Goal: Transaction & Acquisition: Purchase product/service

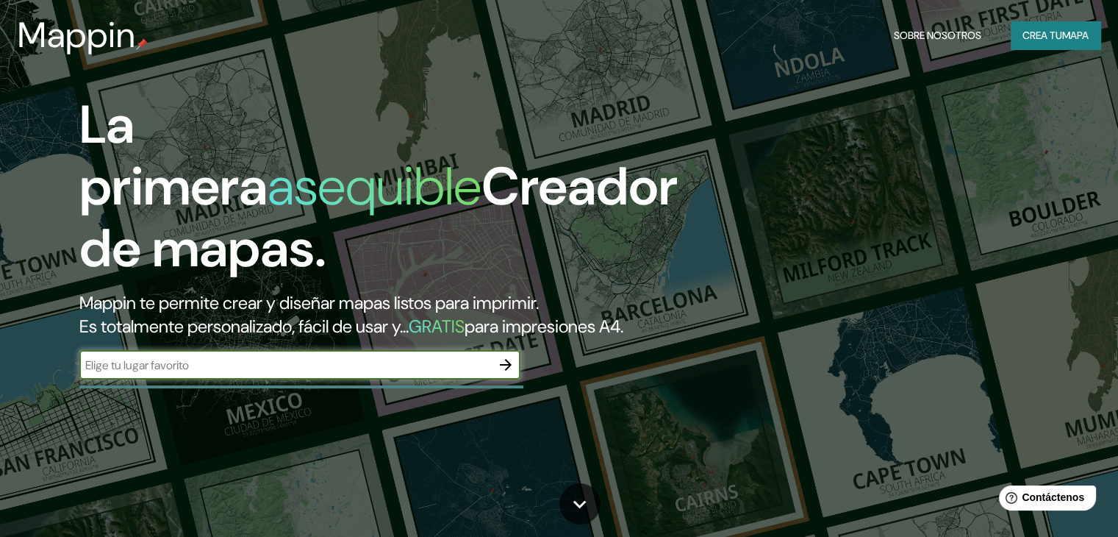
click at [316, 373] on input "text" at bounding box center [285, 365] width 412 height 17
type input "PUNO"
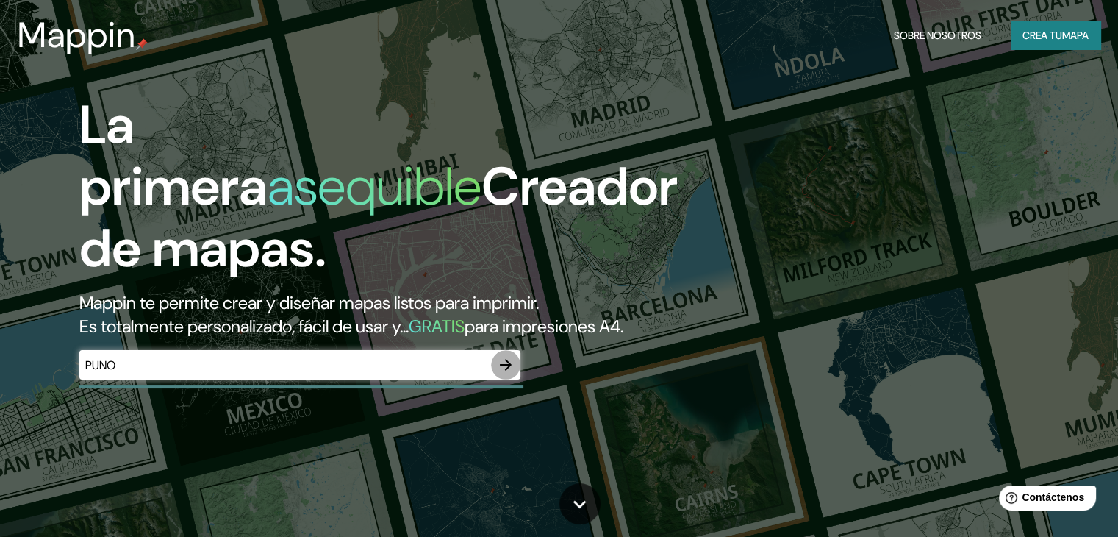
click at [515, 379] on button "button" at bounding box center [505, 364] width 29 height 29
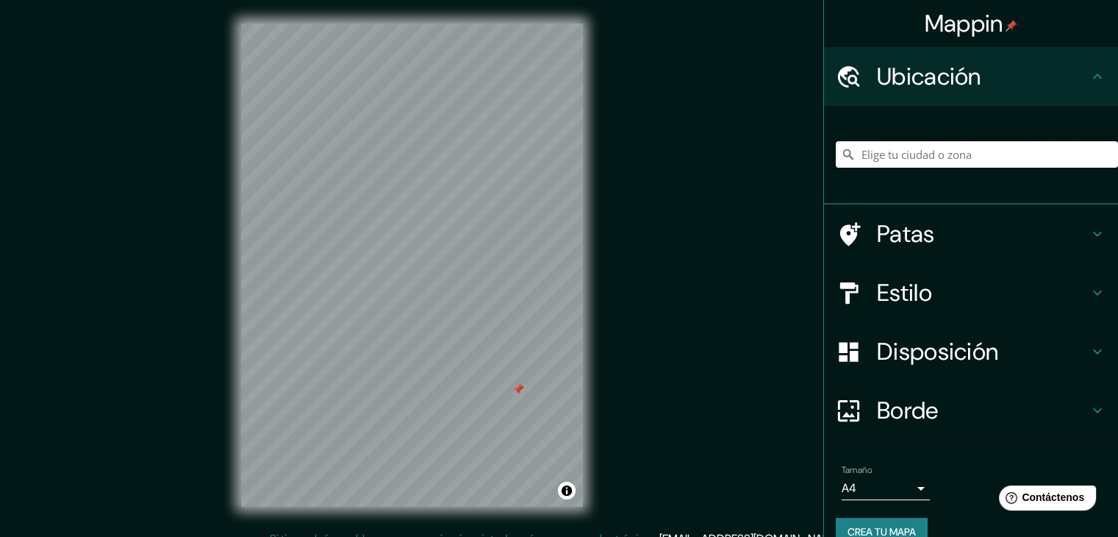
click at [956, 148] on input "Elige tu ciudad o zona" at bounding box center [977, 154] width 282 height 26
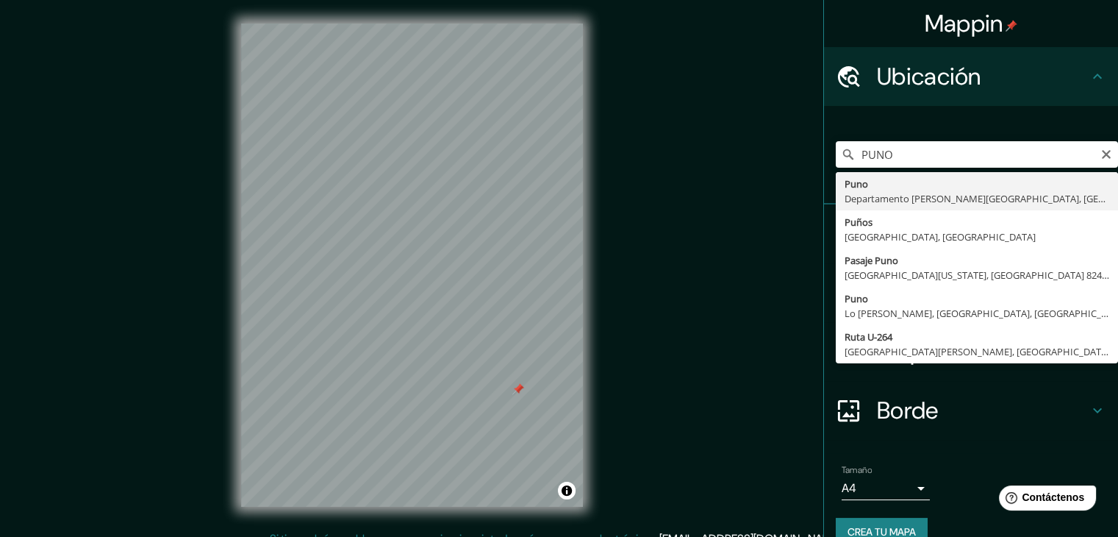
type input "Puno, Departamento de Puno, Perú"
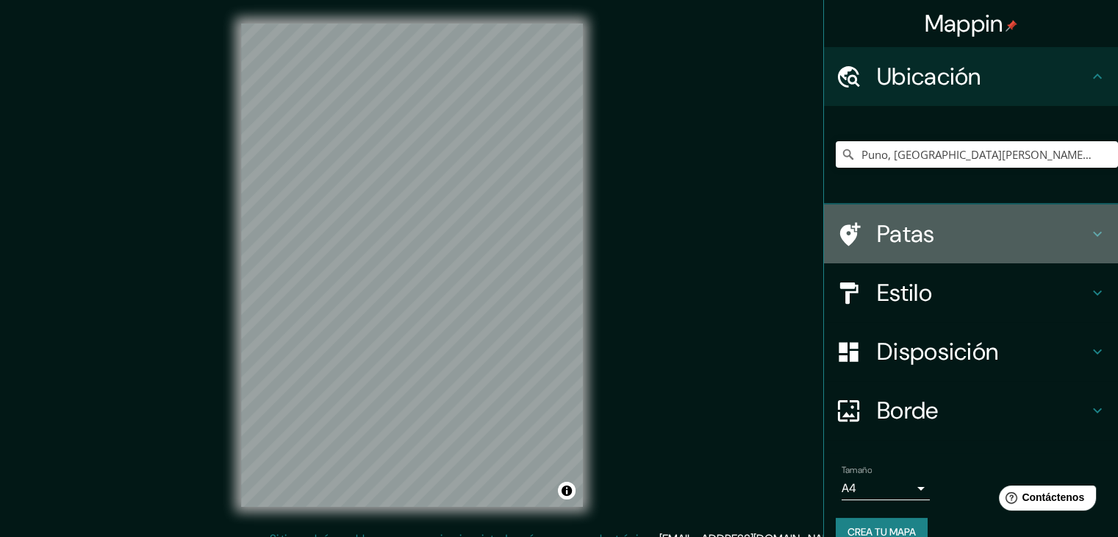
click at [976, 234] on h4 "Patas" at bounding box center [983, 233] width 212 height 29
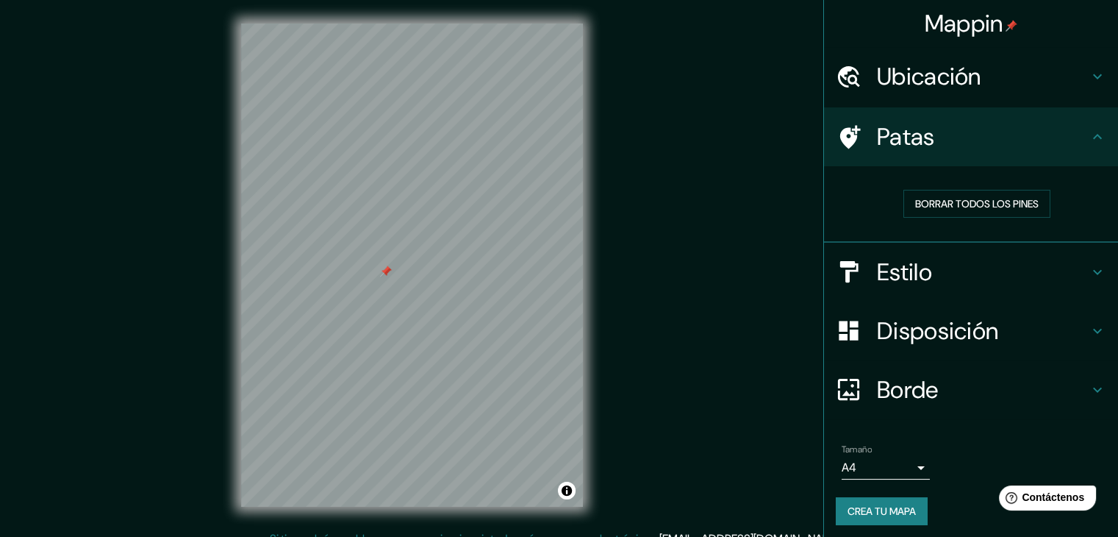
drag, startPoint x: 823, startPoint y: 136, endPoint x: 831, endPoint y: 130, distance: 10.6
click at [824, 136] on div "Patas" at bounding box center [971, 136] width 294 height 59
click at [840, 129] on icon at bounding box center [850, 137] width 21 height 24
click at [994, 200] on font "Borrar todos los pines" at bounding box center [977, 203] width 124 height 13
click at [847, 79] on icon at bounding box center [849, 77] width 26 height 26
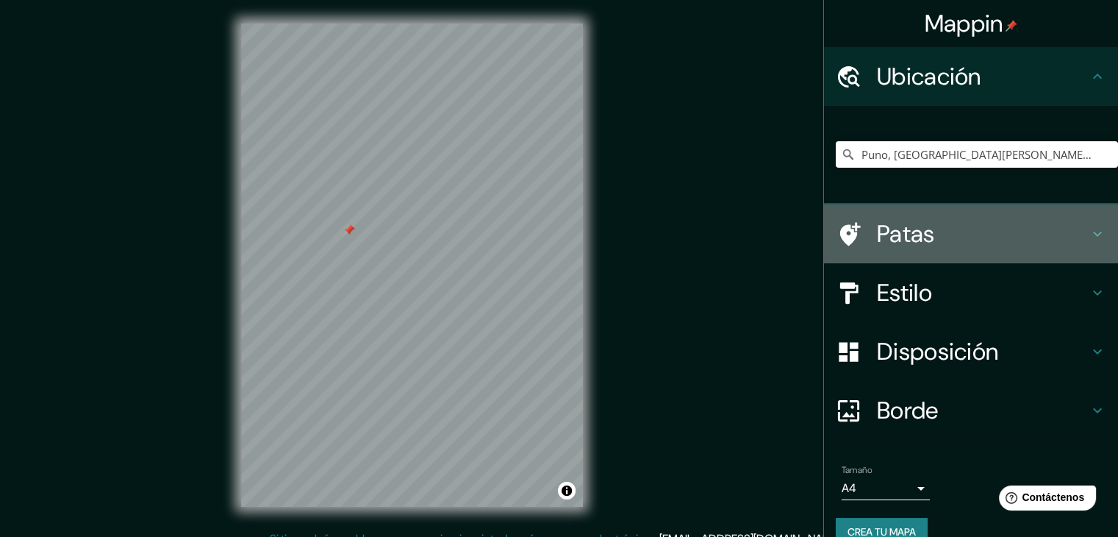
click at [938, 226] on h4 "Patas" at bounding box center [983, 233] width 212 height 29
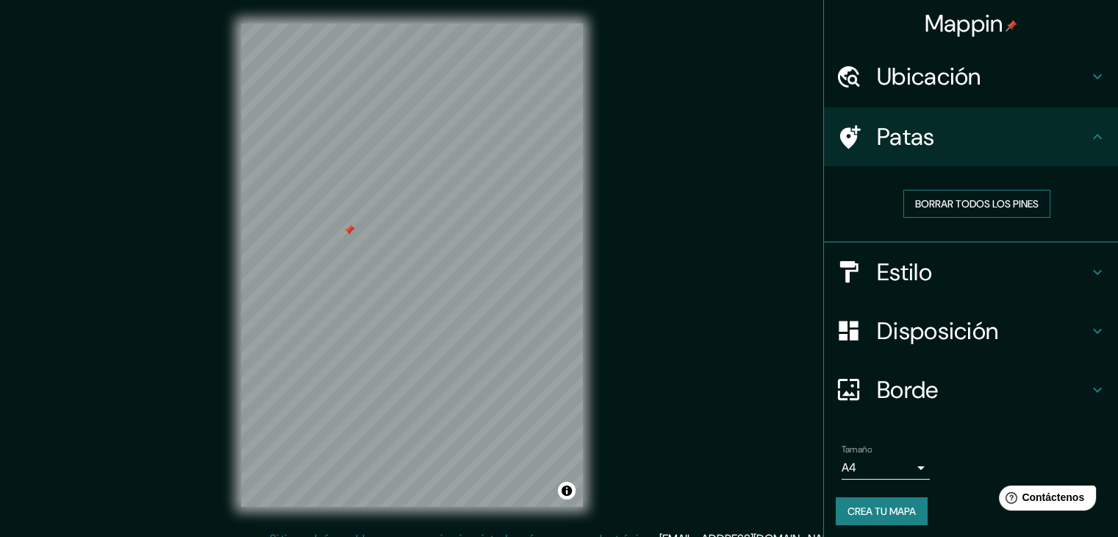
click at [954, 200] on font "Borrar todos los pines" at bounding box center [977, 203] width 124 height 13
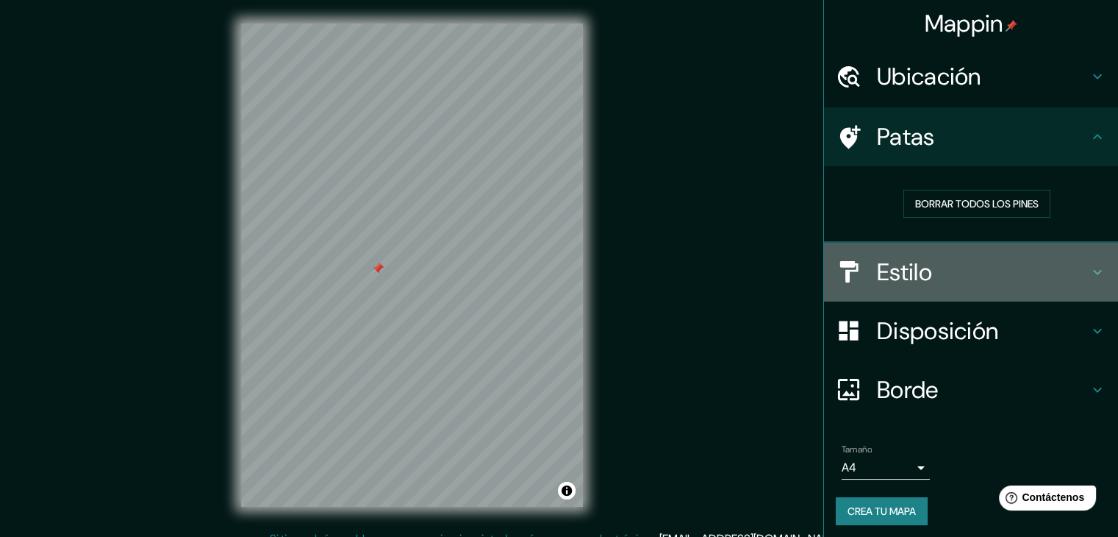
click at [956, 257] on h4 "Estilo" at bounding box center [983, 271] width 212 height 29
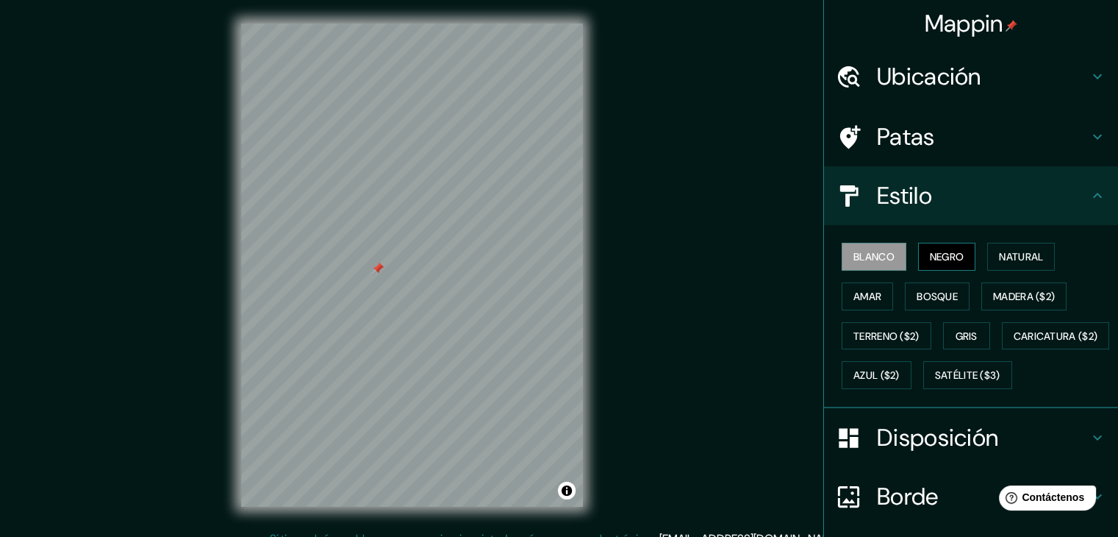
click at [946, 248] on font "Negro" at bounding box center [947, 256] width 35 height 19
click at [874, 295] on button "Amar" at bounding box center [867, 296] width 51 height 28
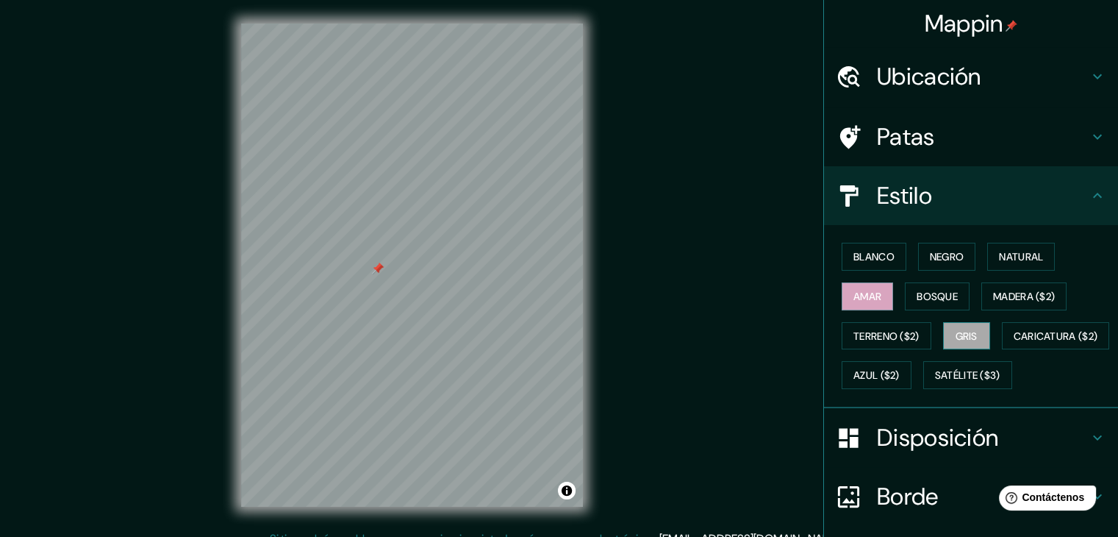
click at [959, 336] on font "Gris" at bounding box center [967, 335] width 22 height 13
click at [1042, 296] on font "Madera ($2)" at bounding box center [1024, 296] width 62 height 13
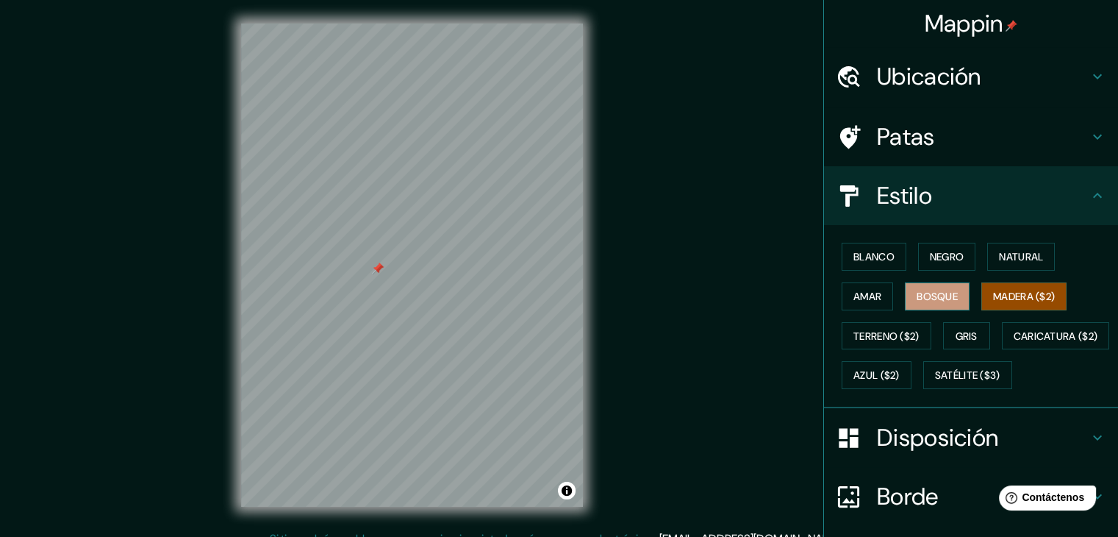
click at [937, 291] on font "Bosque" at bounding box center [937, 296] width 41 height 13
click at [854, 292] on font "Amar" at bounding box center [868, 296] width 28 height 13
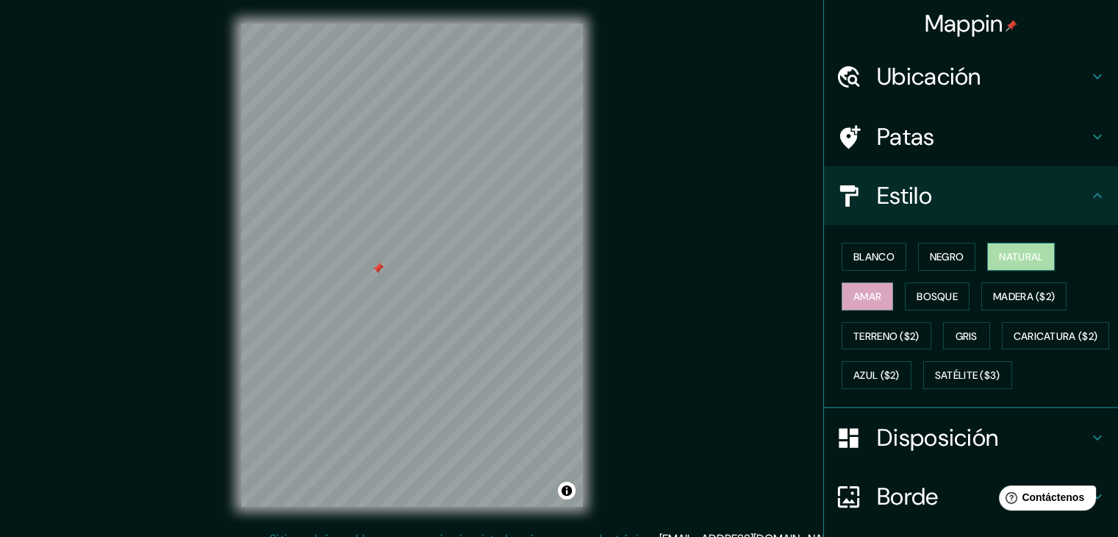
click at [1006, 260] on font "Natural" at bounding box center [1021, 256] width 44 height 13
click at [933, 287] on font "Bosque" at bounding box center [937, 296] width 41 height 19
click at [942, 200] on h4 "Estilo" at bounding box center [983, 195] width 212 height 29
click at [932, 453] on font "Disposición" at bounding box center [937, 437] width 121 height 31
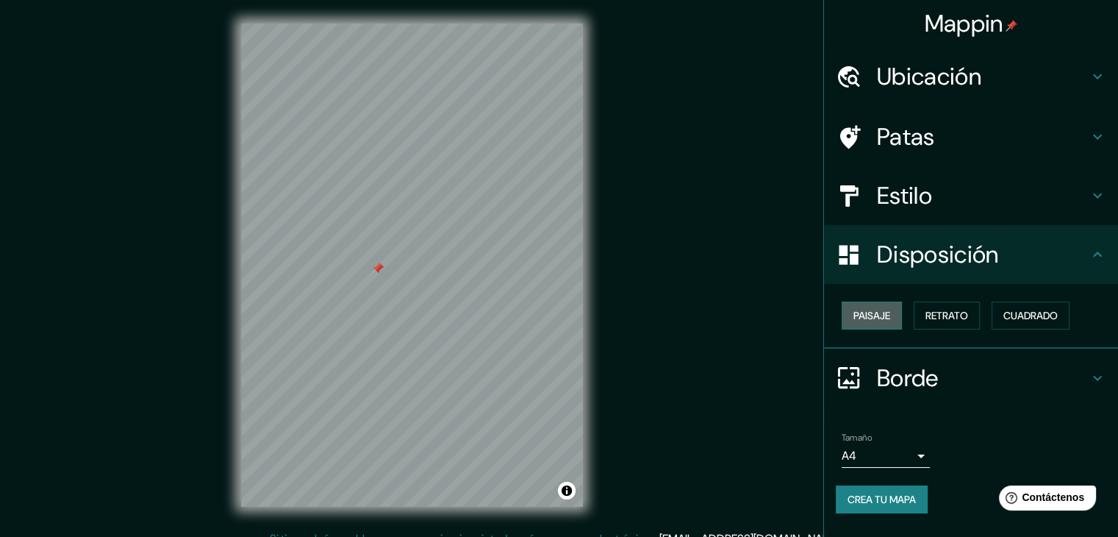
click at [870, 316] on font "Paisaje" at bounding box center [872, 315] width 37 height 13
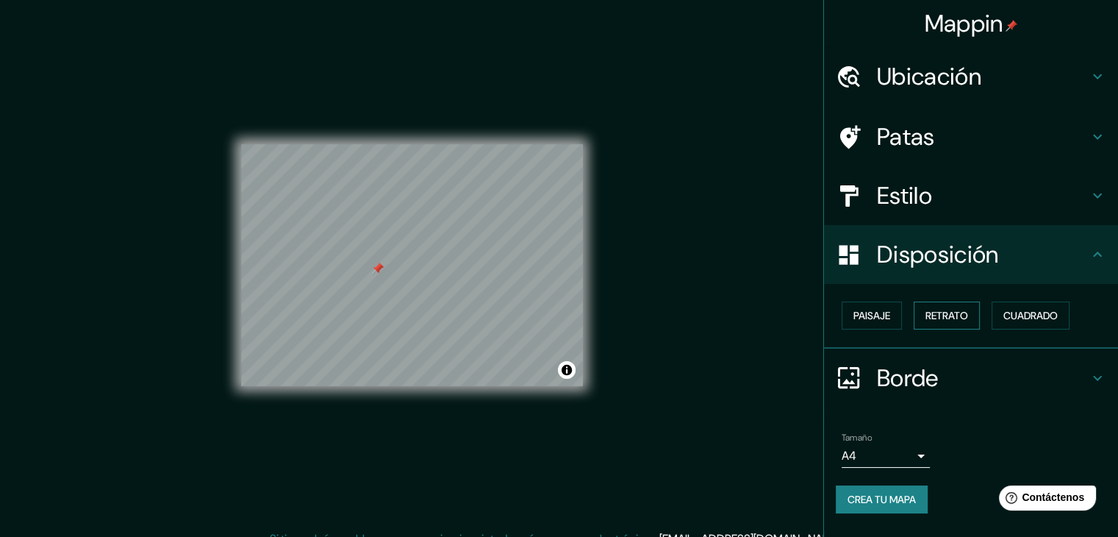
click at [938, 309] on font "Retrato" at bounding box center [947, 315] width 43 height 13
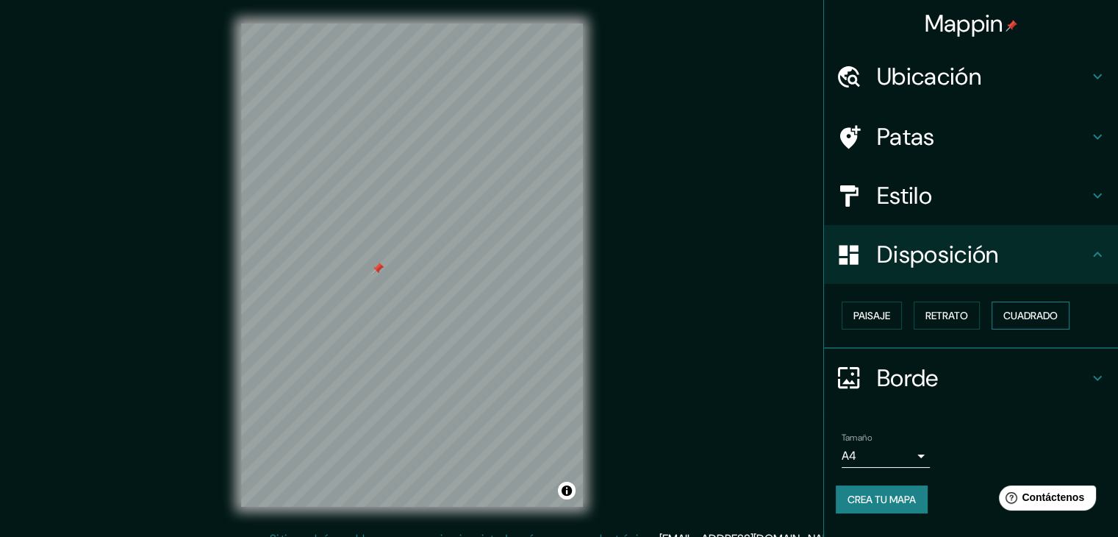
click at [1026, 313] on font "Cuadrado" at bounding box center [1030, 315] width 54 height 13
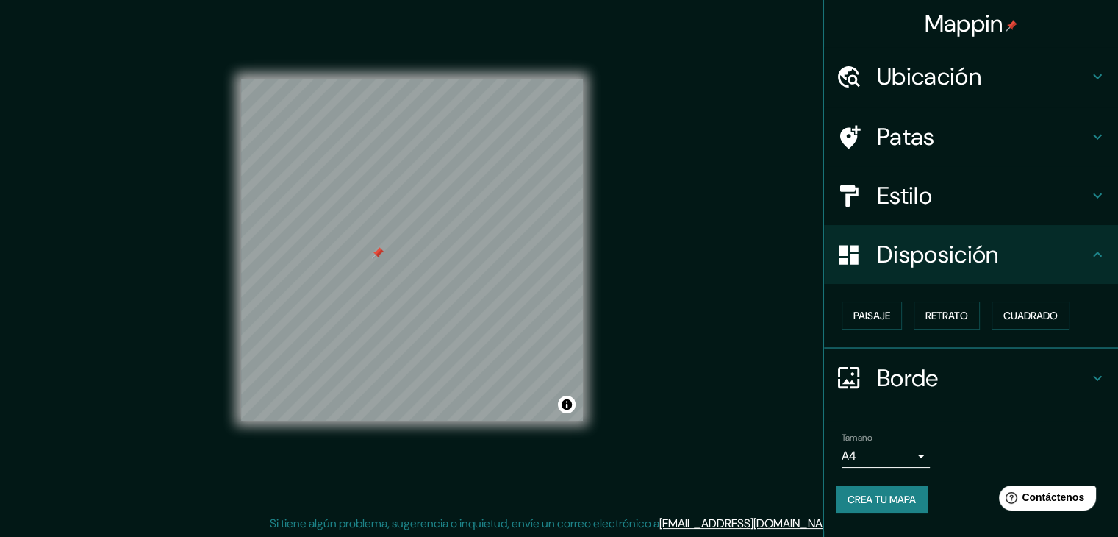
scroll to position [17, 0]
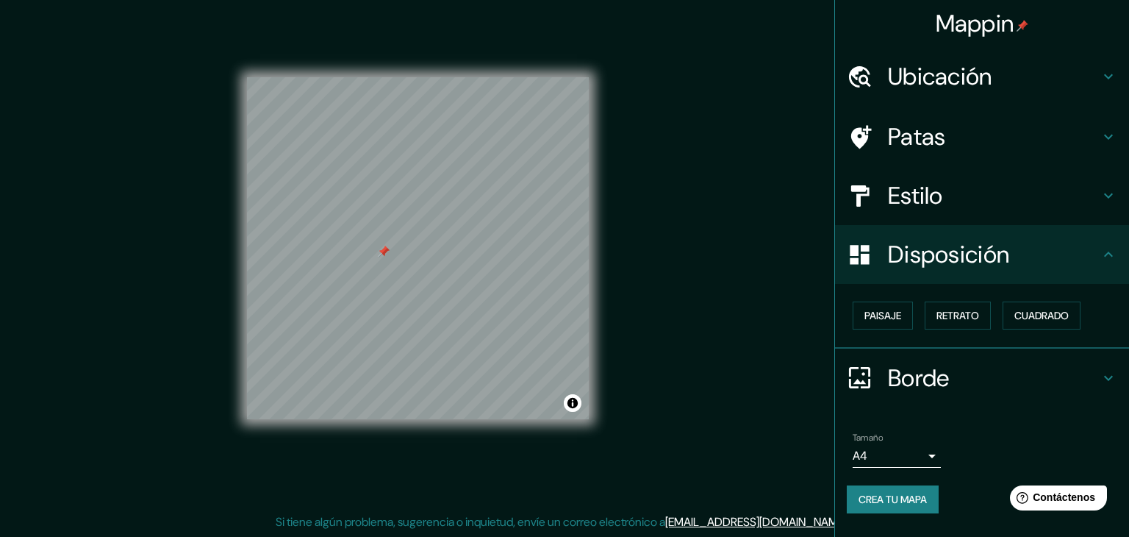
click at [912, 453] on body "Mappin Ubicación Puno, Departamento de Puno, Perú Patas Estilo Disposición Pais…" at bounding box center [564, 251] width 1129 height 537
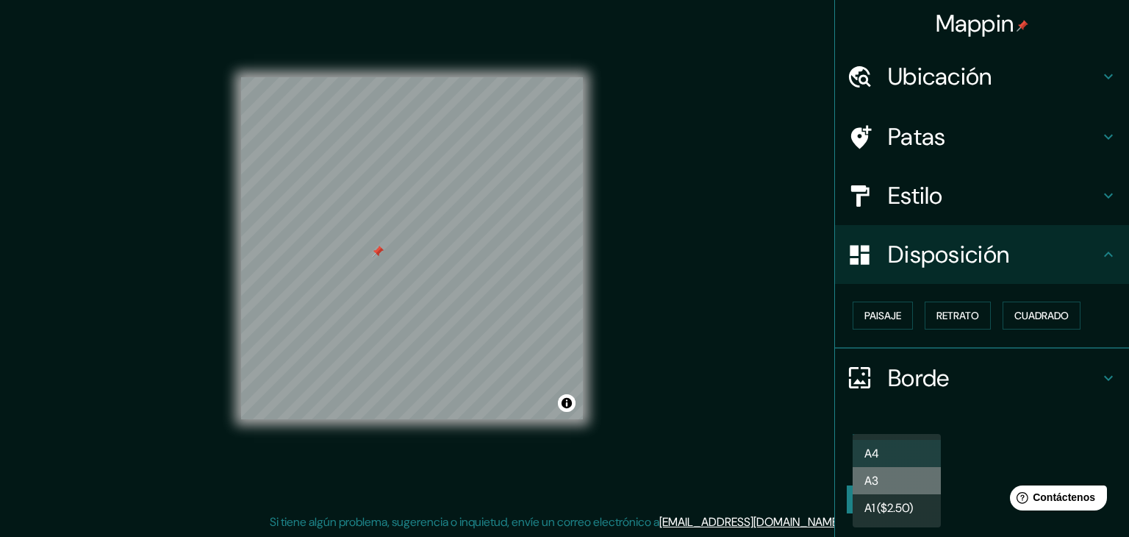
click at [898, 478] on li "A3" at bounding box center [897, 480] width 88 height 27
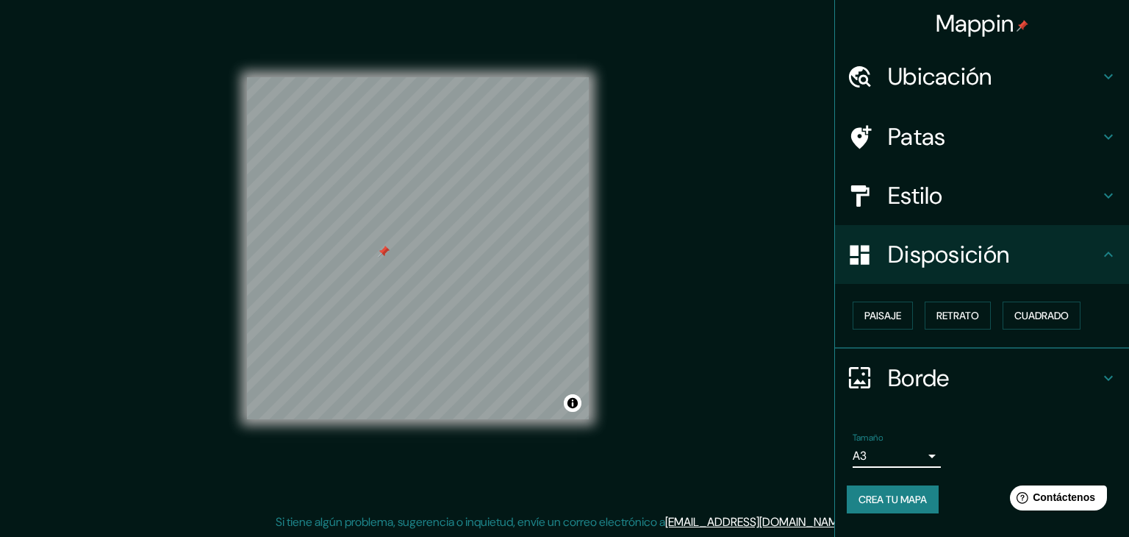
click at [914, 457] on body "Mappin Ubicación Puno, Departamento de Puno, Perú Patas Estilo Disposición Pais…" at bounding box center [564, 251] width 1129 height 537
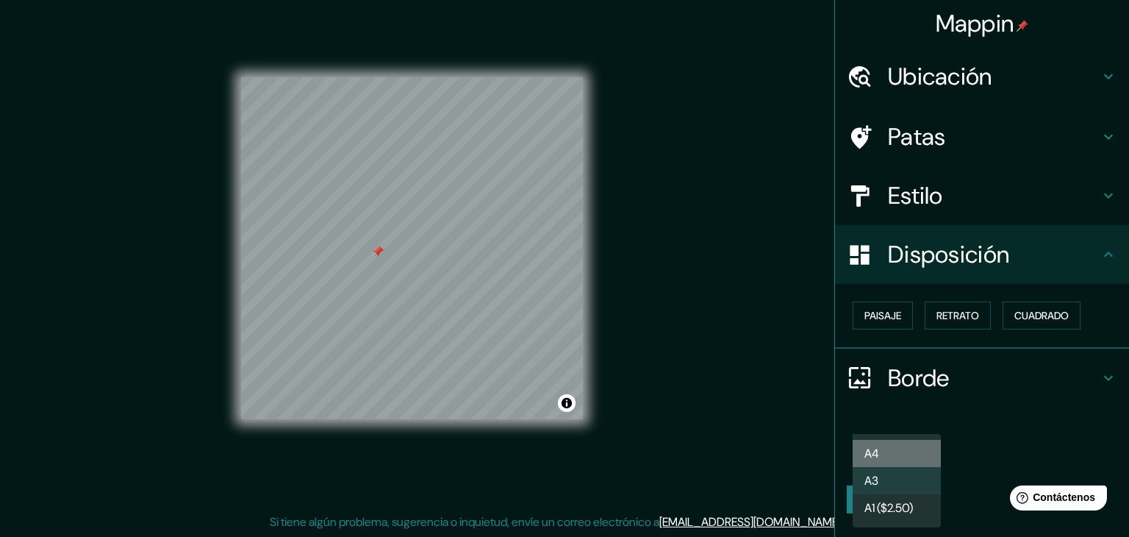
click at [907, 454] on li "A4" at bounding box center [897, 453] width 88 height 27
type input "single"
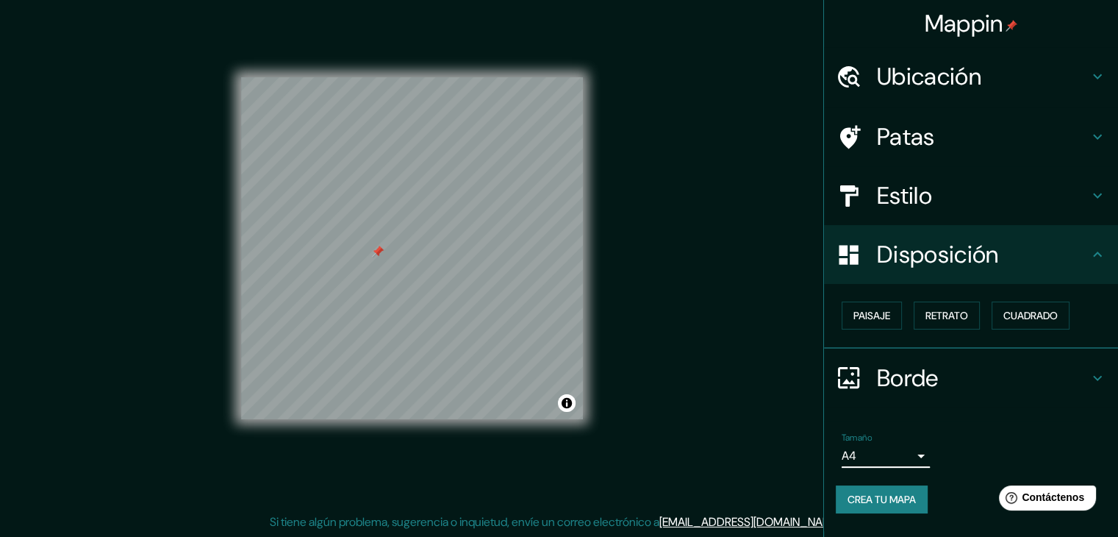
click at [980, 369] on h4 "Borde" at bounding box center [983, 377] width 212 height 29
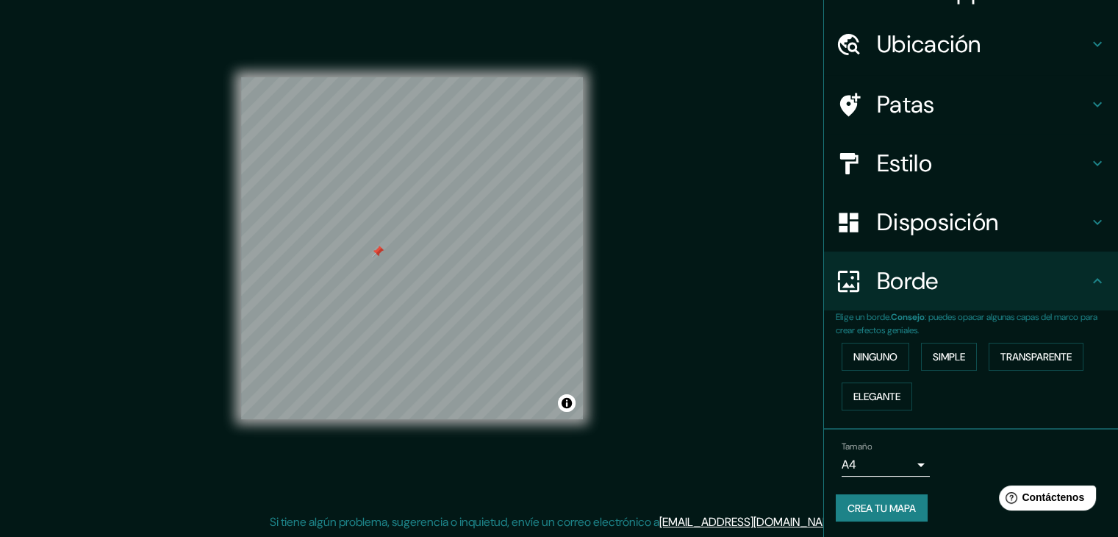
scroll to position [33, 0]
click at [950, 354] on font "Simple" at bounding box center [949, 355] width 32 height 13
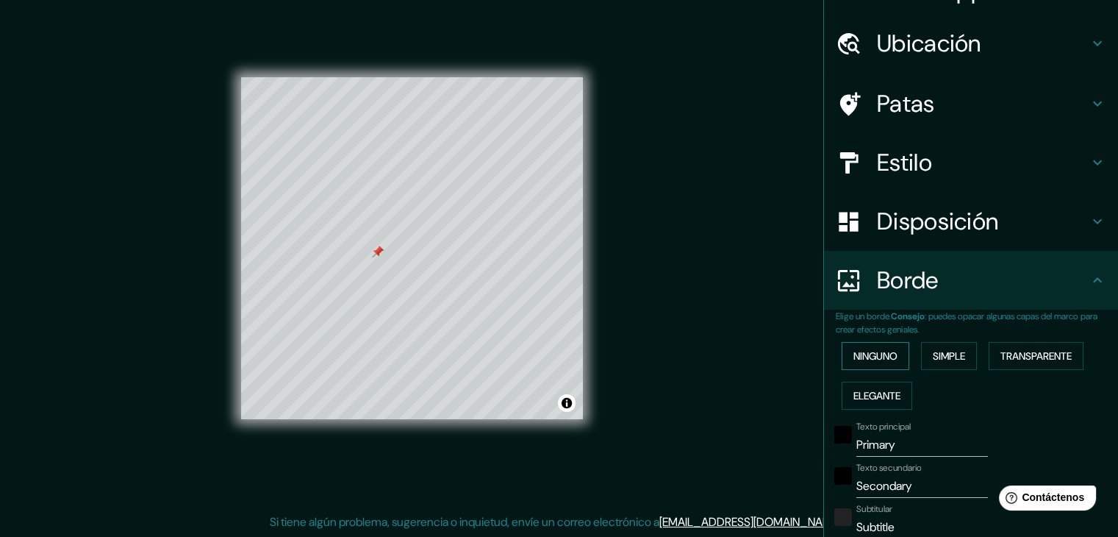
click at [888, 354] on font "Ninguno" at bounding box center [876, 355] width 44 height 13
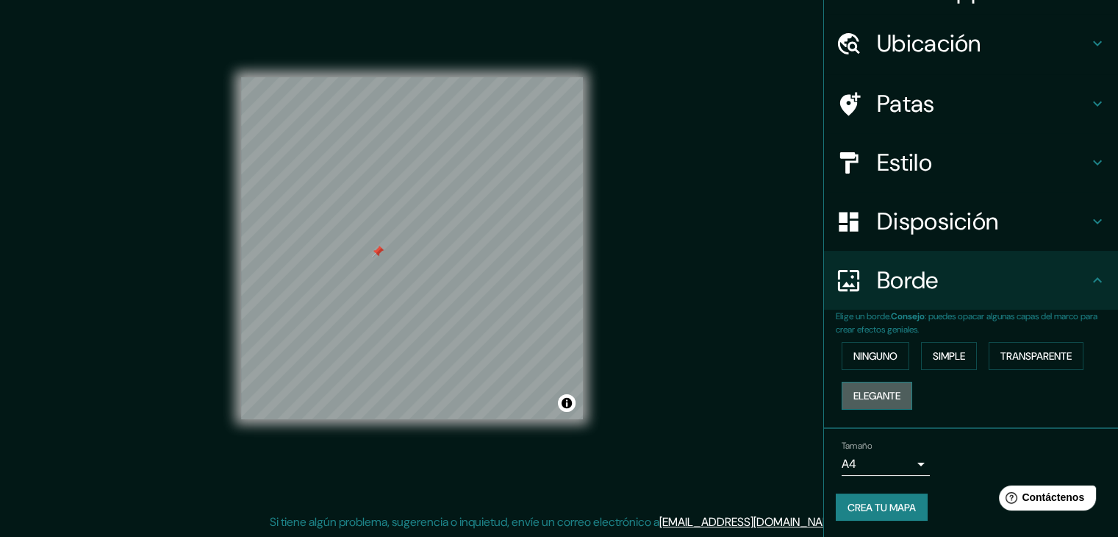
click at [854, 396] on font "Elegante" at bounding box center [877, 395] width 47 height 13
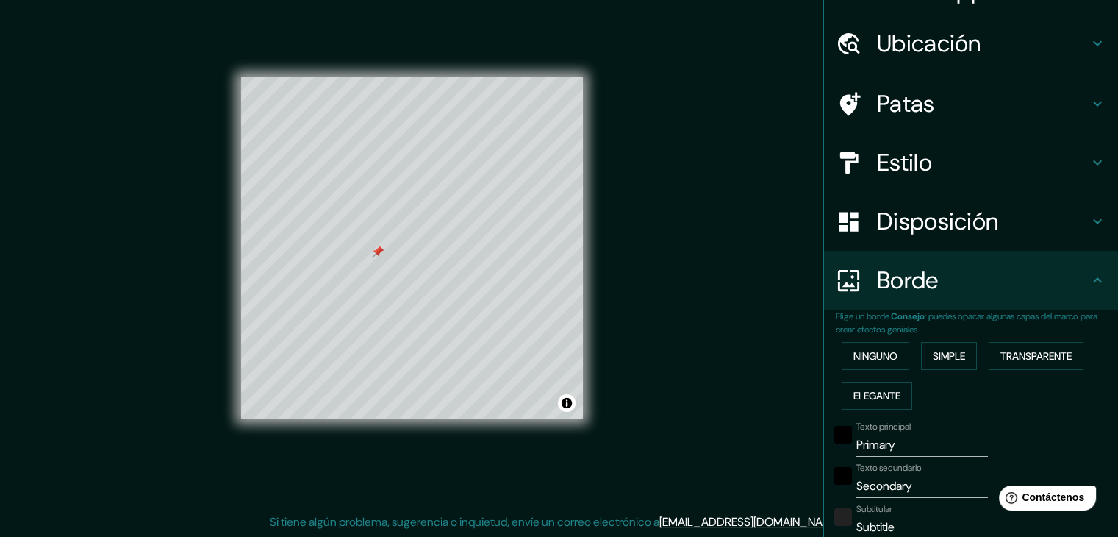
click at [1026, 369] on div "Ninguno Simple Transparente Elegante" at bounding box center [977, 375] width 282 height 79
click at [1026, 358] on font "Transparente" at bounding box center [1036, 355] width 71 height 13
click at [967, 358] on button "Simple" at bounding box center [949, 356] width 56 height 28
click at [887, 359] on font "Ninguno" at bounding box center [876, 355] width 44 height 13
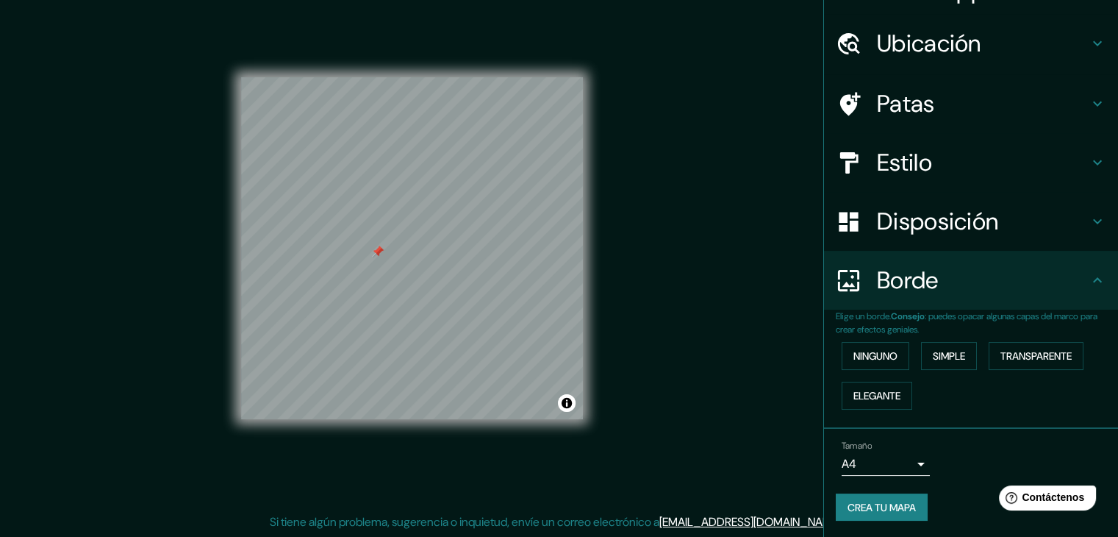
click at [897, 501] on font "Crea tu mapa" at bounding box center [882, 507] width 68 height 13
click at [867, 510] on font "Crea tu mapa" at bounding box center [882, 507] width 68 height 13
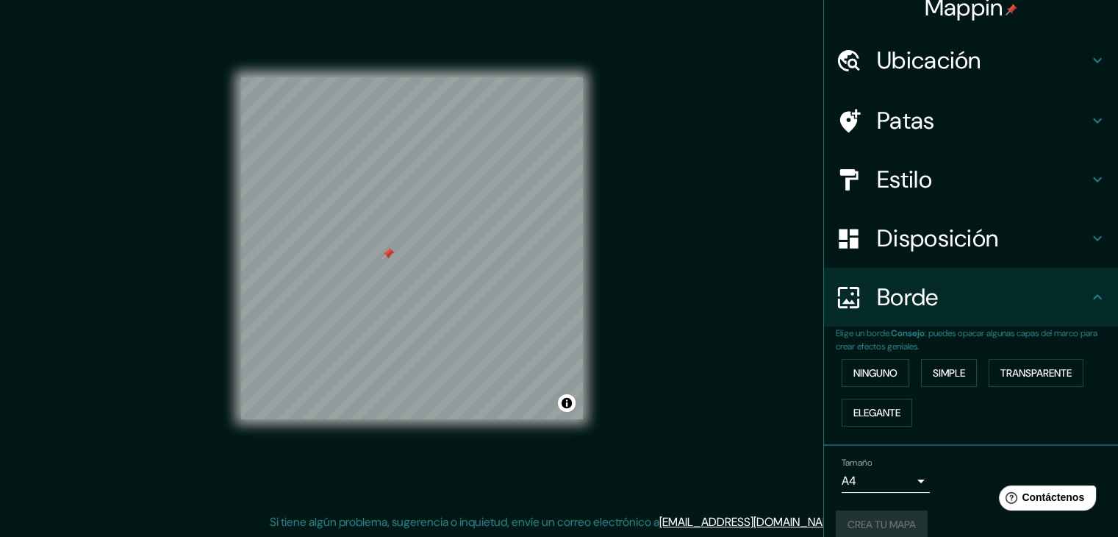
scroll to position [0, 0]
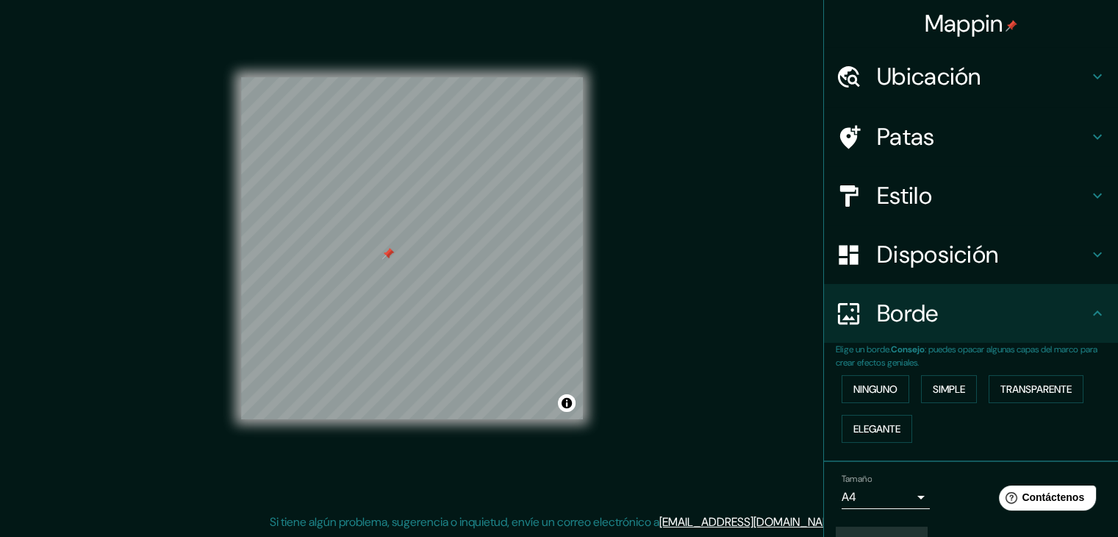
click at [894, 339] on div "Borde" at bounding box center [971, 313] width 294 height 59
click at [998, 66] on h4 "Ubicación" at bounding box center [983, 76] width 212 height 29
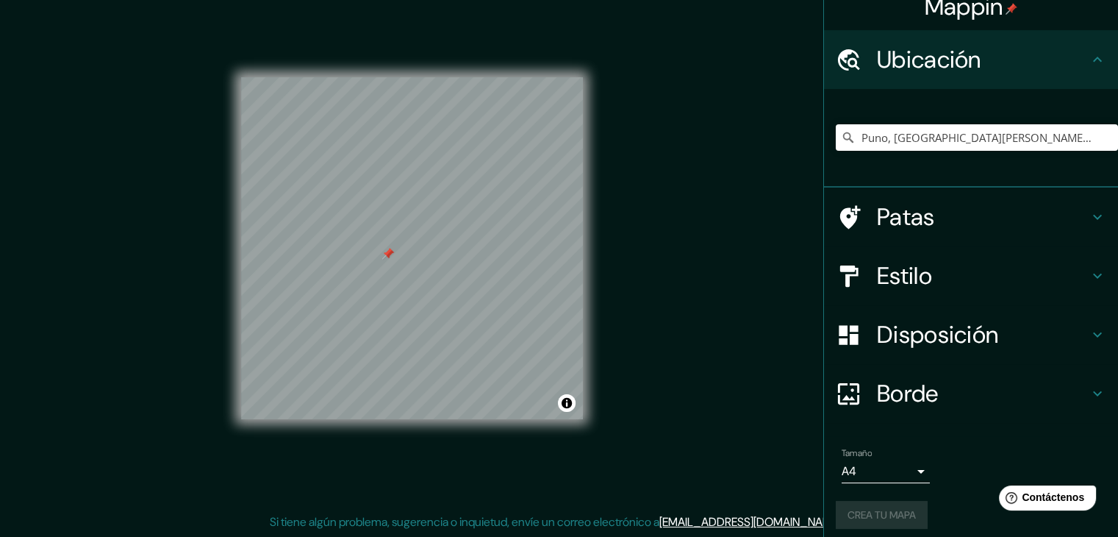
scroll to position [26, 0]
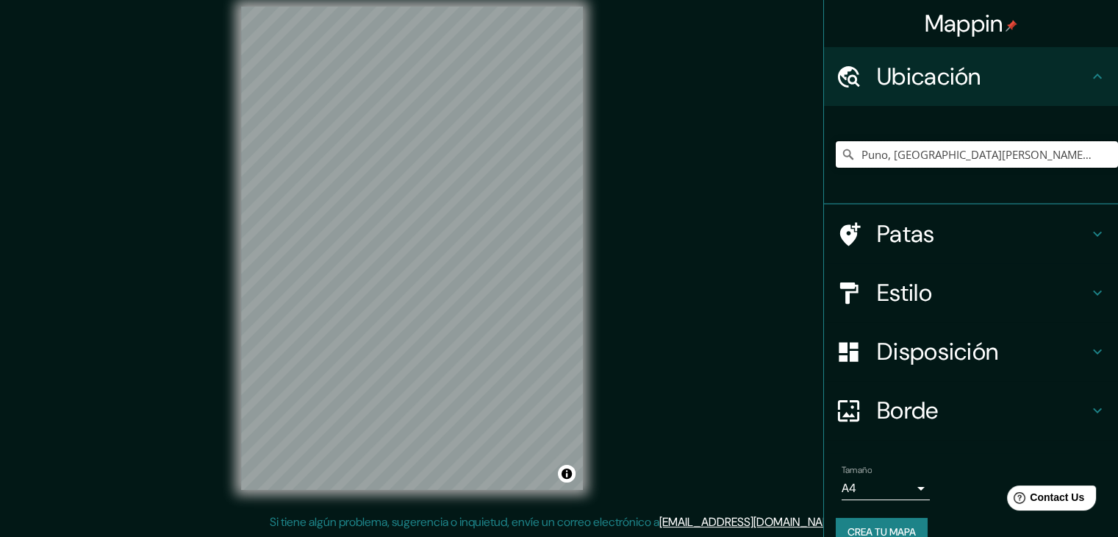
click at [973, 158] on input "Puno, [GEOGRAPHIC_DATA][PERSON_NAME], [GEOGRAPHIC_DATA]" at bounding box center [977, 154] width 282 height 26
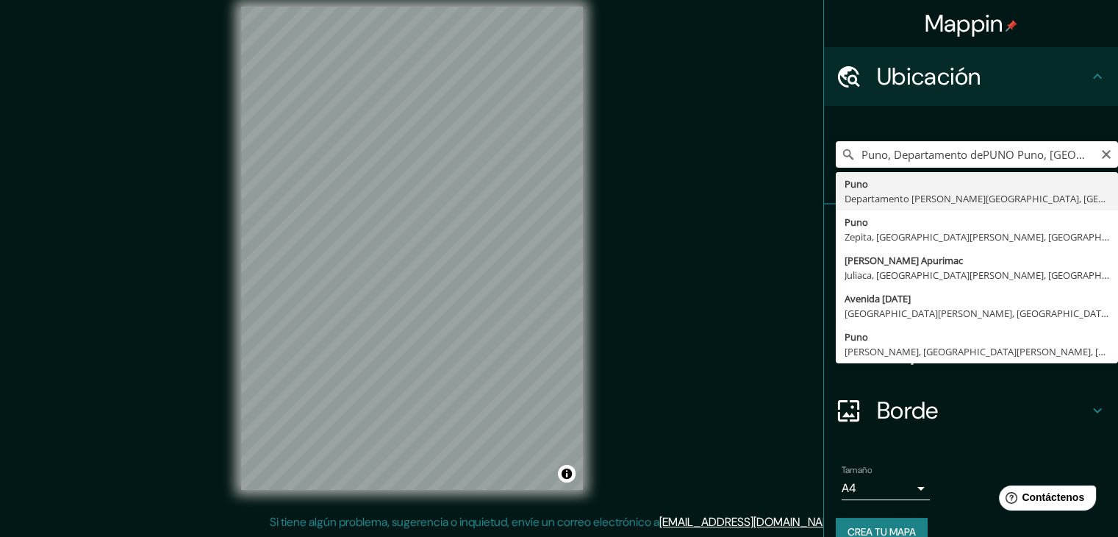
type input "Puno, Departamento de Puno, Perú"
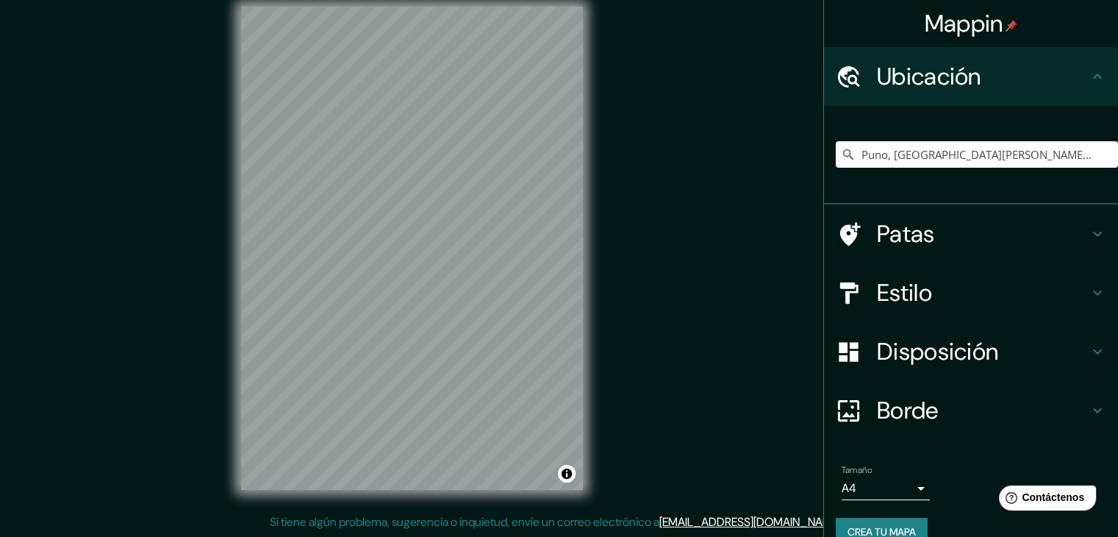
click at [960, 298] on h4 "Estilo" at bounding box center [983, 292] width 212 height 29
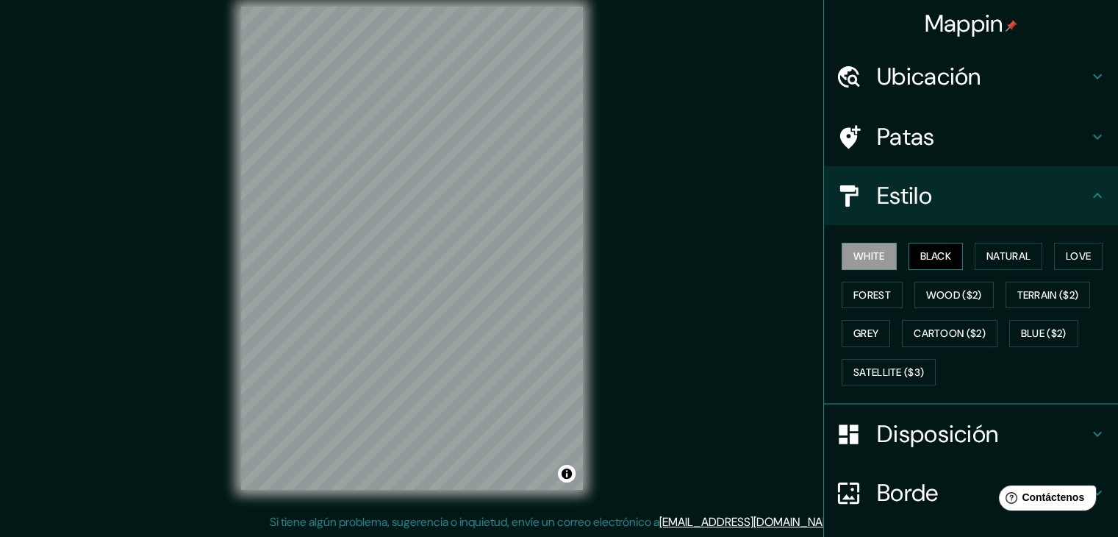
click at [948, 252] on button "Black" at bounding box center [936, 256] width 55 height 27
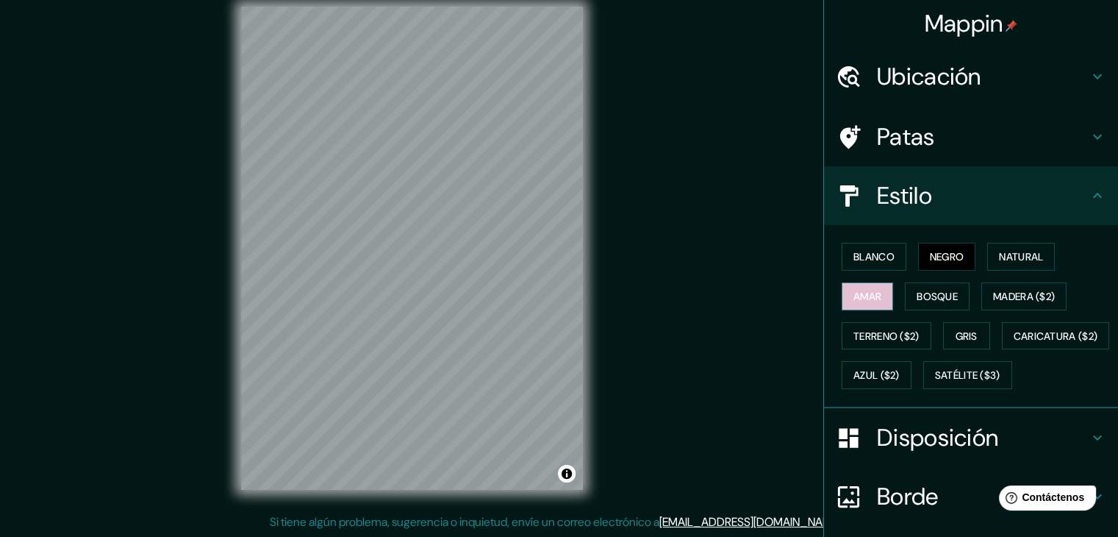
click at [860, 293] on font "Amar" at bounding box center [868, 296] width 28 height 13
click at [937, 297] on font "Bosque" at bounding box center [937, 296] width 41 height 13
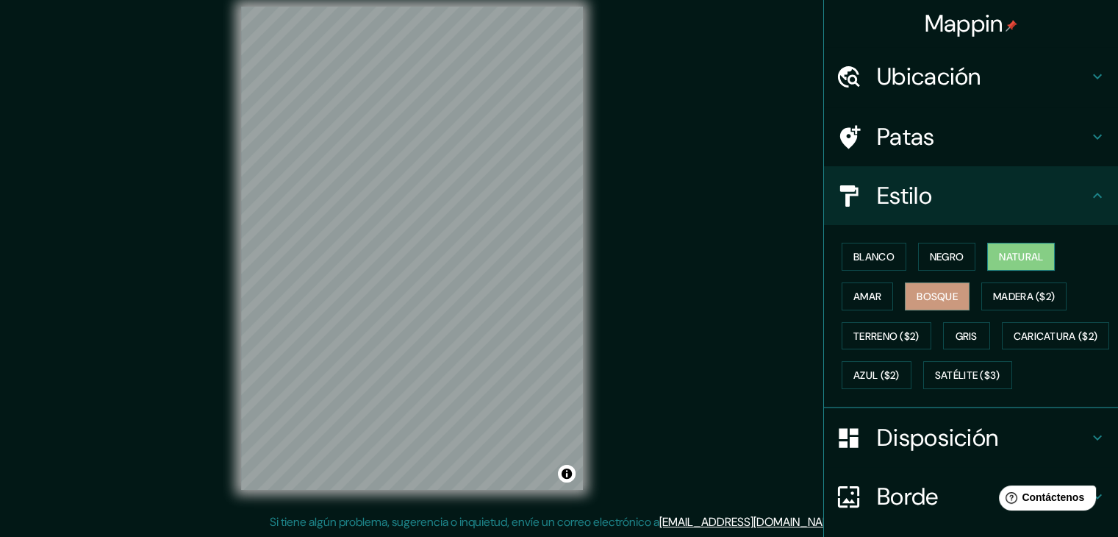
click at [1020, 251] on font "Natural" at bounding box center [1021, 256] width 44 height 13
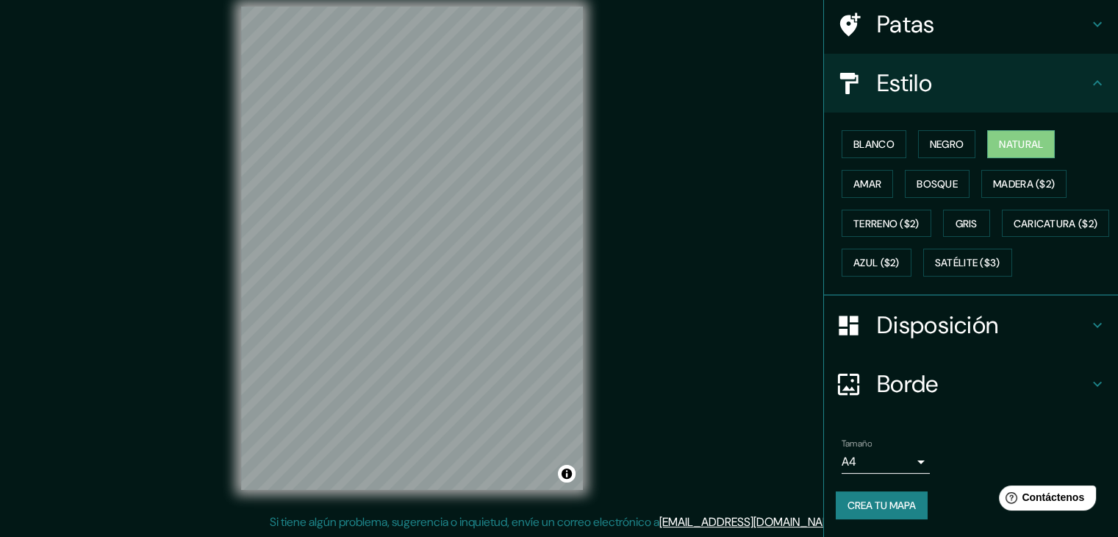
scroll to position [149, 0]
click at [840, 392] on icon at bounding box center [849, 384] width 26 height 26
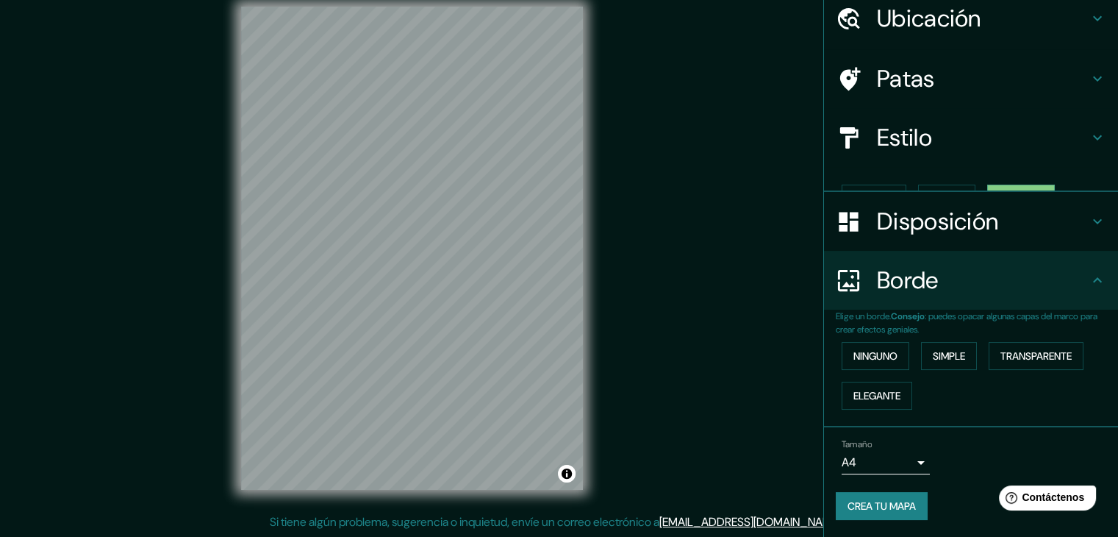
scroll to position [33, 0]
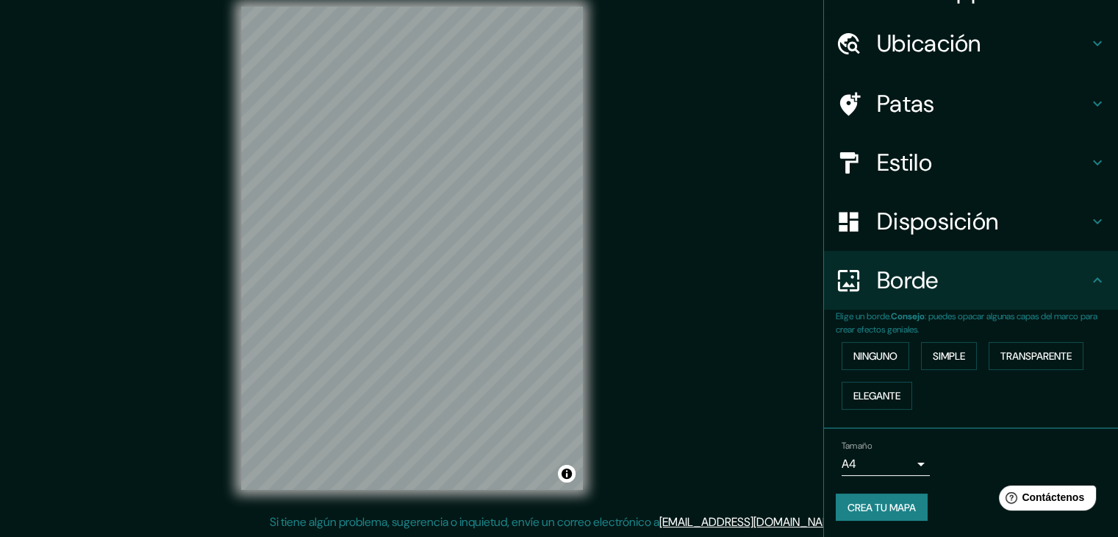
click at [962, 231] on font "Disposición" at bounding box center [937, 221] width 121 height 31
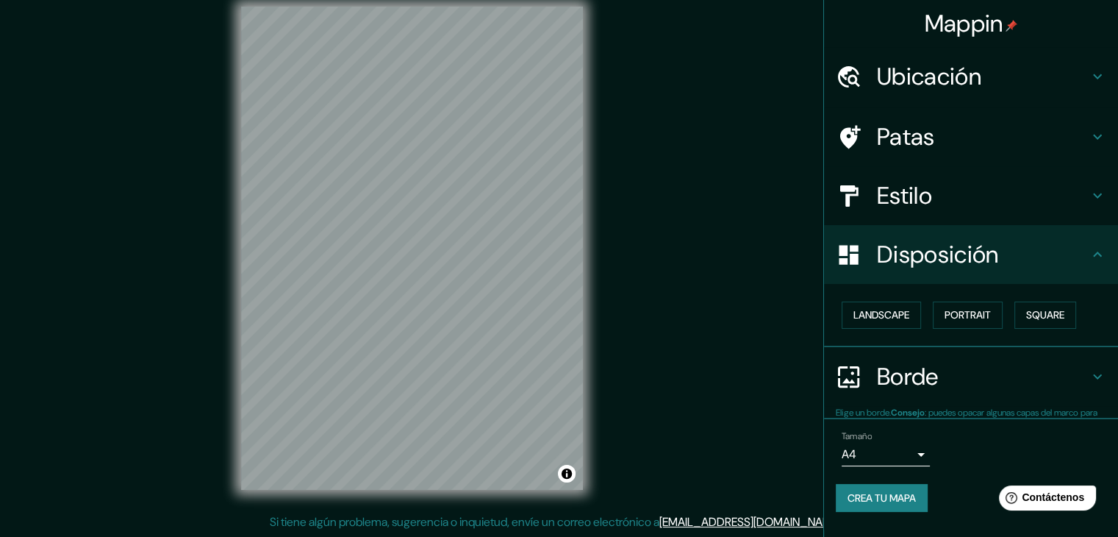
scroll to position [0, 0]
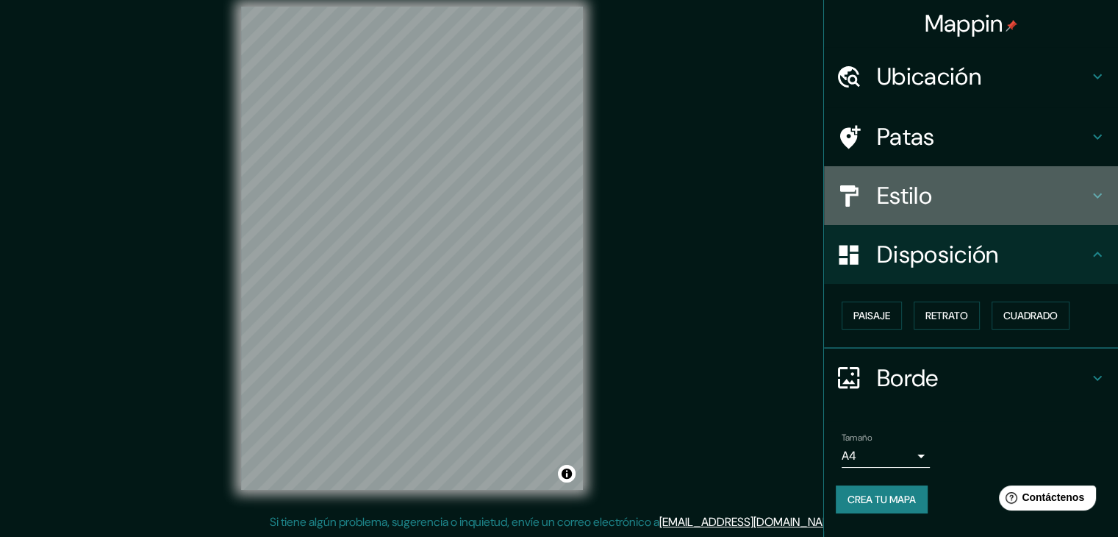
click at [950, 192] on h4 "Estilo" at bounding box center [983, 195] width 212 height 29
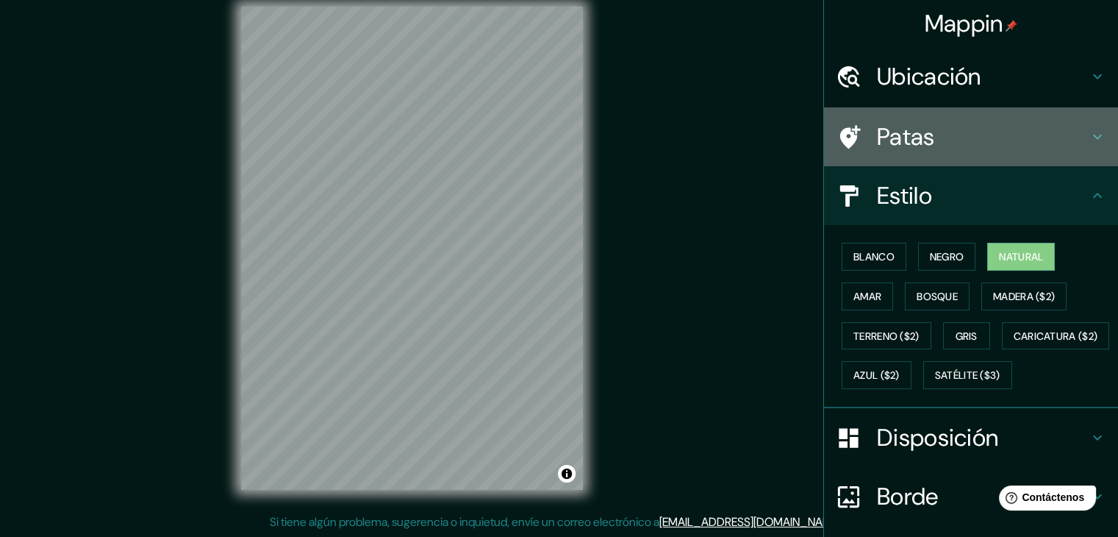
click at [935, 145] on h4 "Patas" at bounding box center [983, 136] width 212 height 29
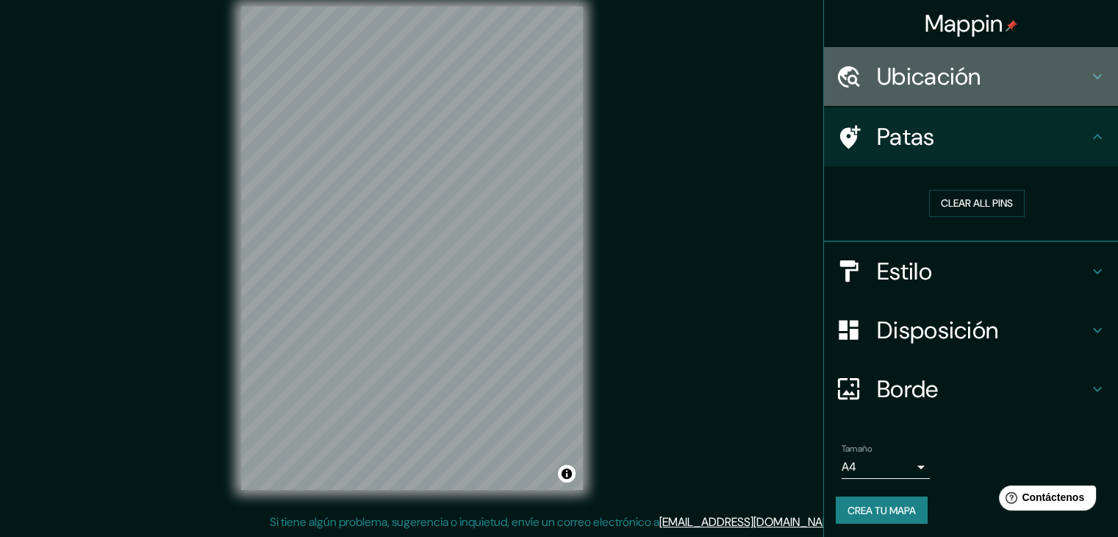
click at [979, 89] on h4 "Ubicación" at bounding box center [983, 76] width 212 height 29
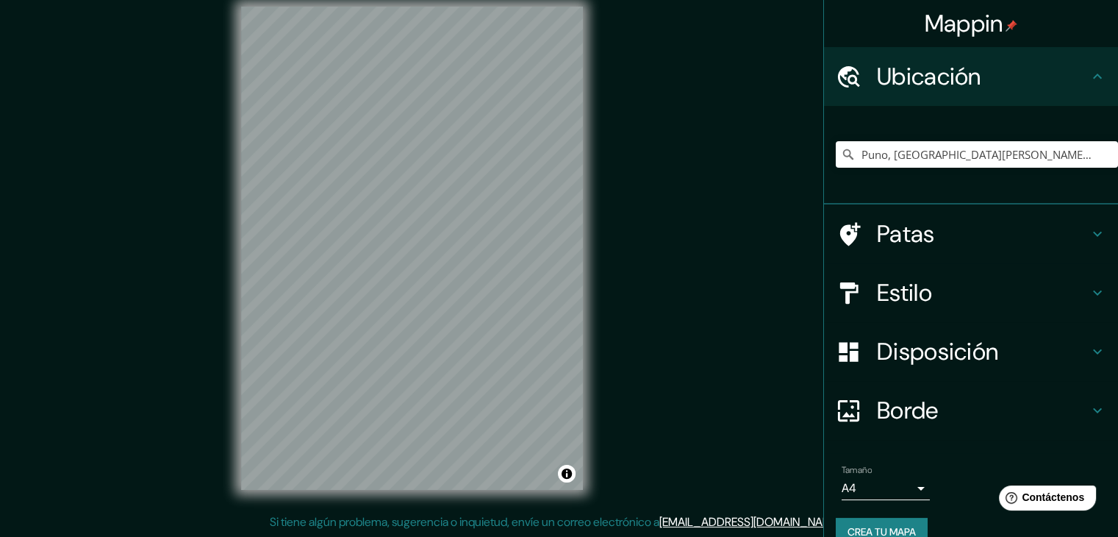
click at [883, 413] on font "Borde" at bounding box center [908, 410] width 62 height 31
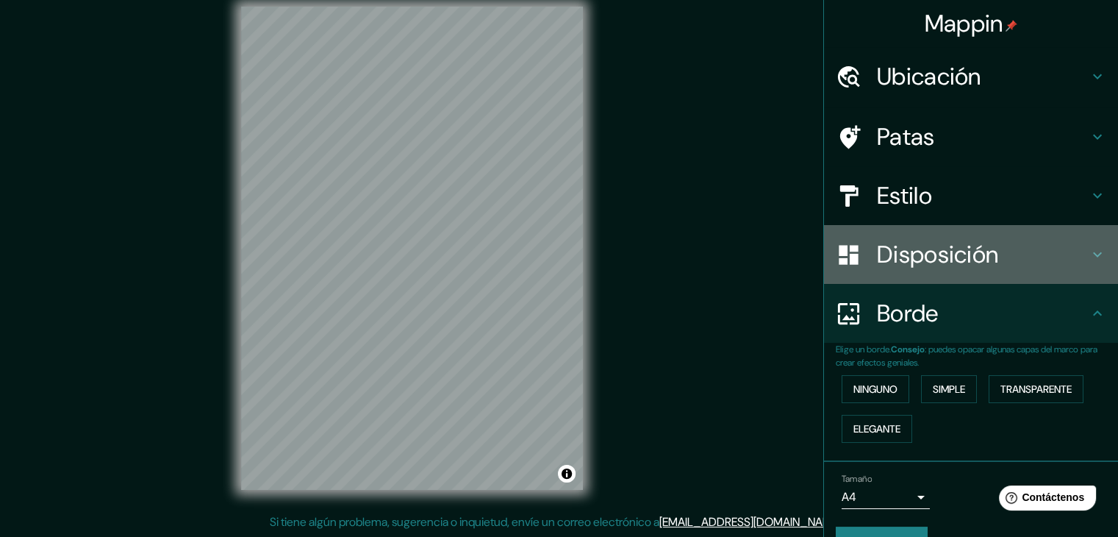
click at [936, 246] on font "Disposición" at bounding box center [937, 254] width 121 height 31
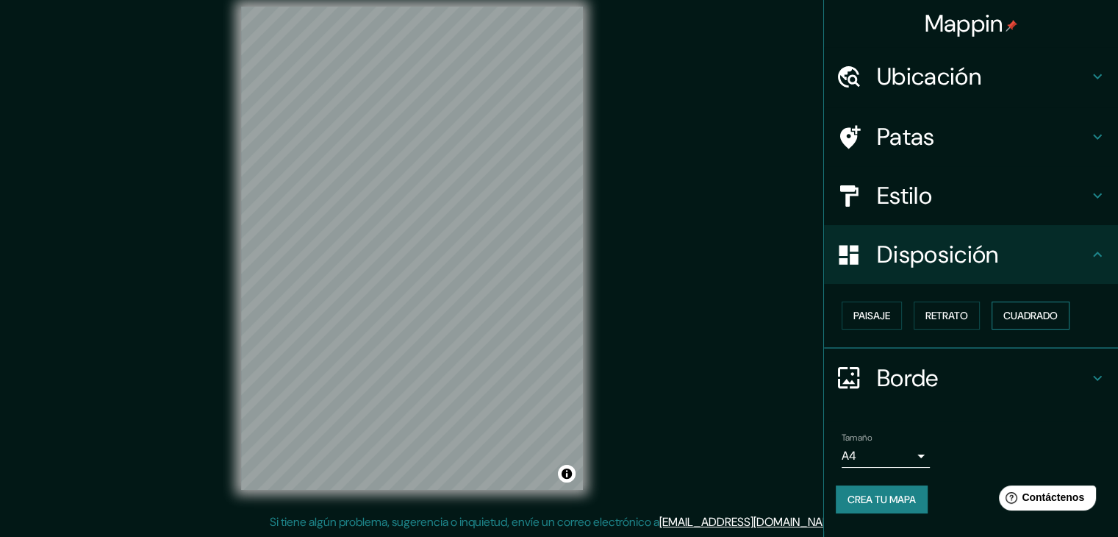
click at [1051, 321] on font "Cuadrado" at bounding box center [1030, 315] width 54 height 13
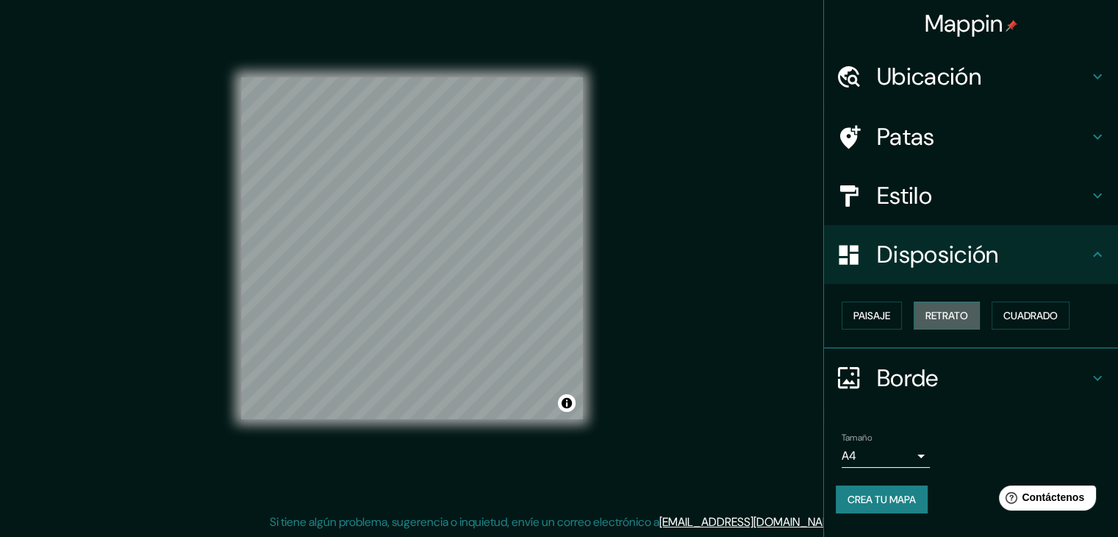
click at [941, 321] on font "Retrato" at bounding box center [947, 315] width 43 height 19
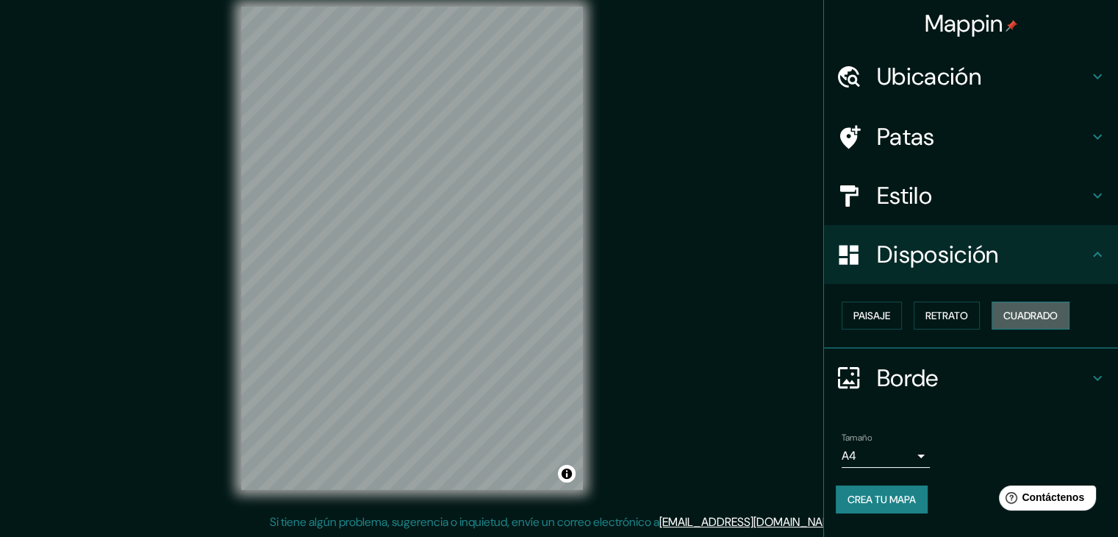
click at [1053, 317] on font "Cuadrado" at bounding box center [1030, 315] width 54 height 13
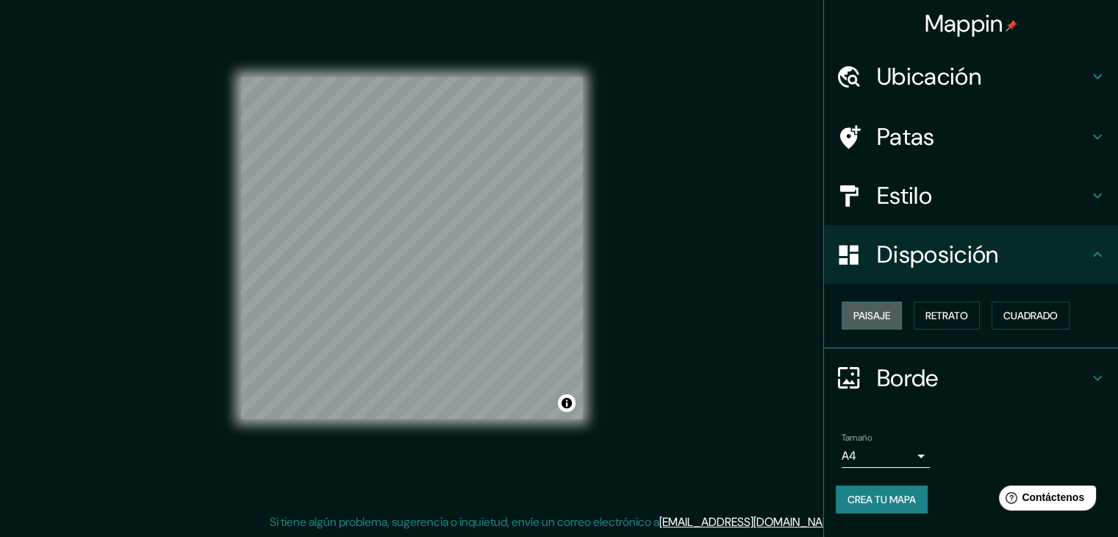
click at [885, 321] on font "Paisaje" at bounding box center [872, 315] width 37 height 13
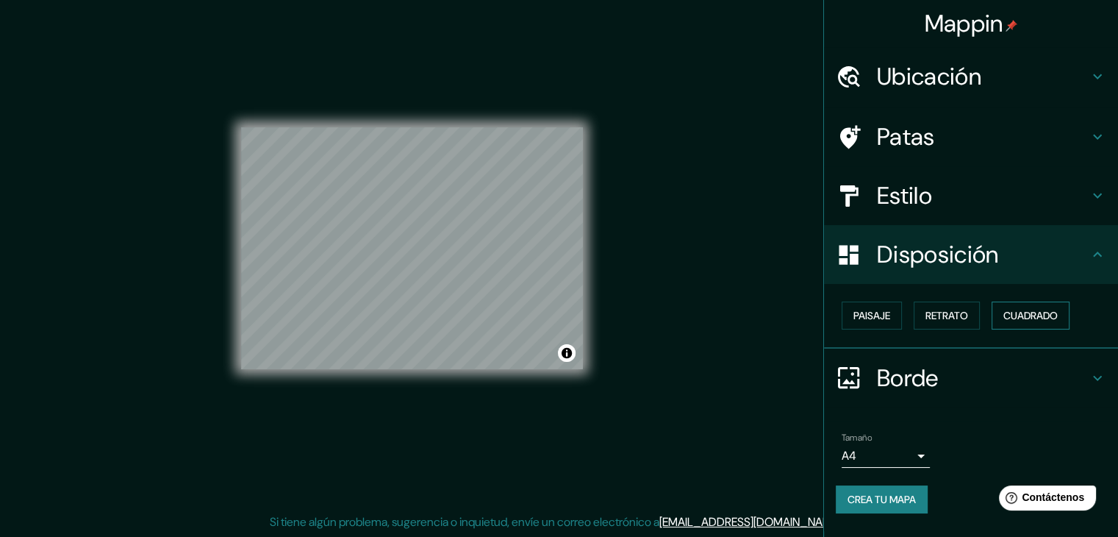
click at [1023, 313] on font "Cuadrado" at bounding box center [1030, 315] width 54 height 13
